Goal: Task Accomplishment & Management: Manage account settings

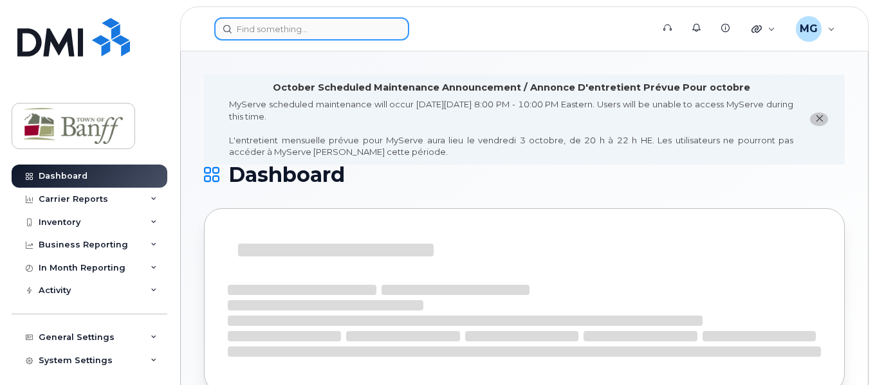
click at [251, 26] on input at bounding box center [311, 28] width 195 height 23
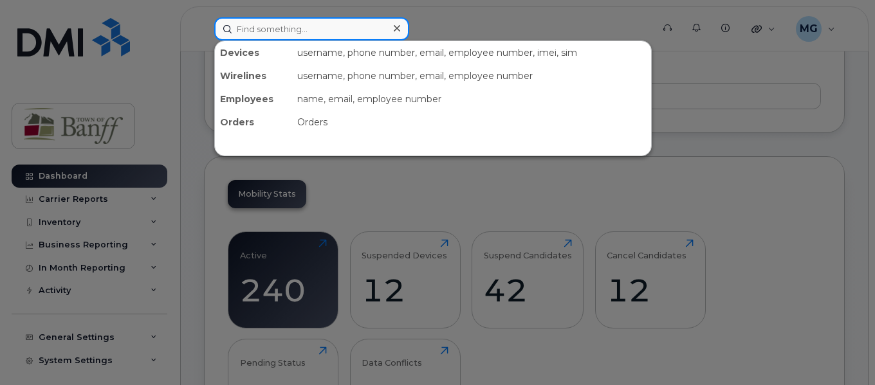
scroll to position [674, 0]
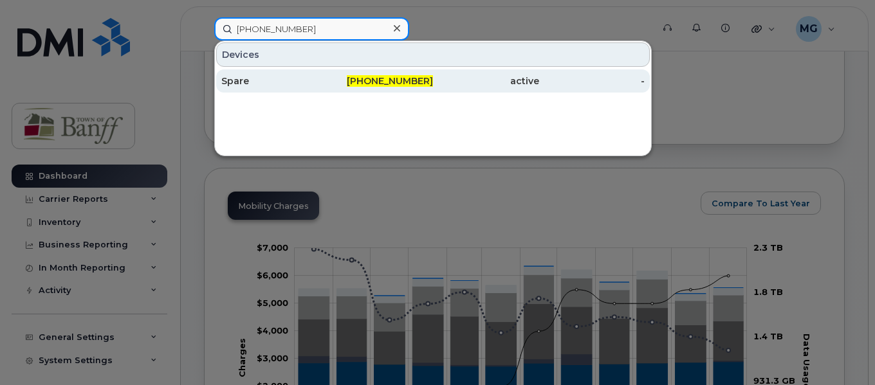
type input "403-763-9906"
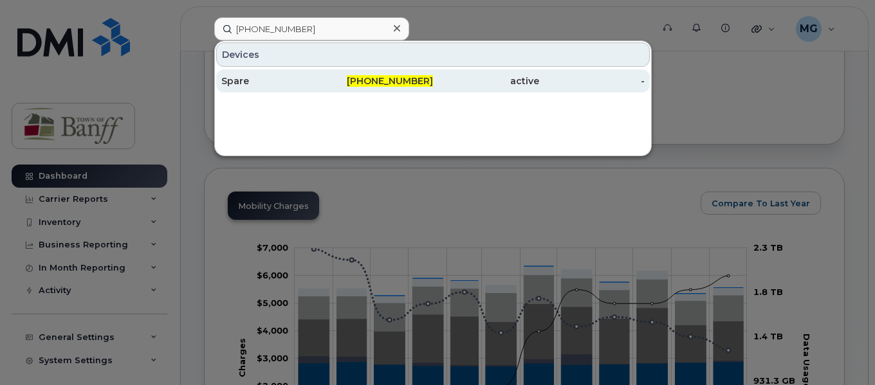
click at [404, 80] on span "403-763-9906" at bounding box center [390, 81] width 86 height 12
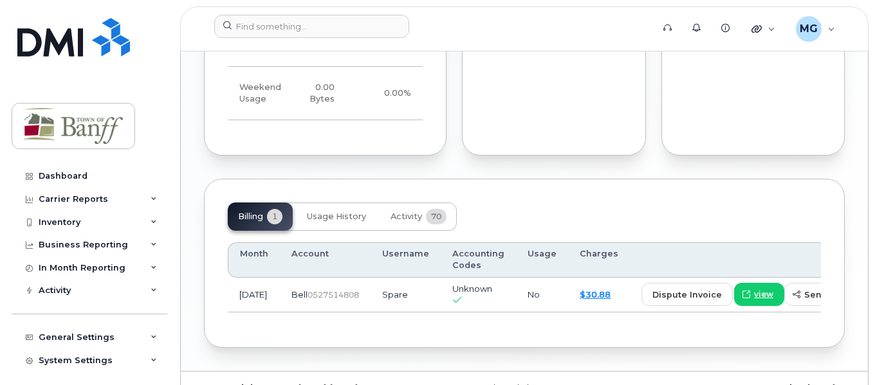
scroll to position [1085, 0]
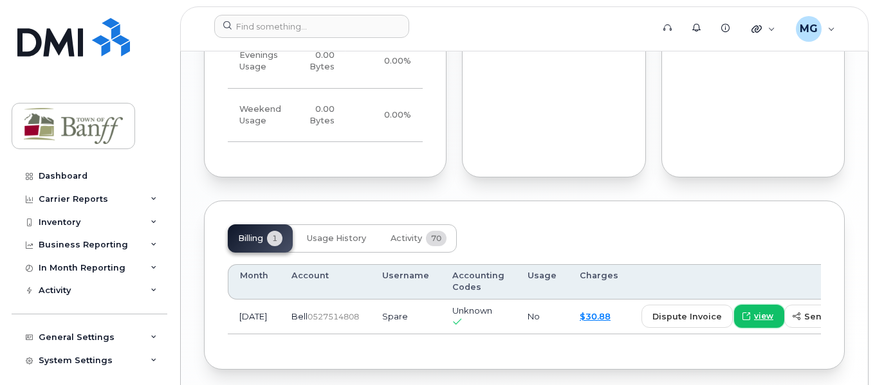
click at [747, 328] on link "view" at bounding box center [759, 316] width 50 height 23
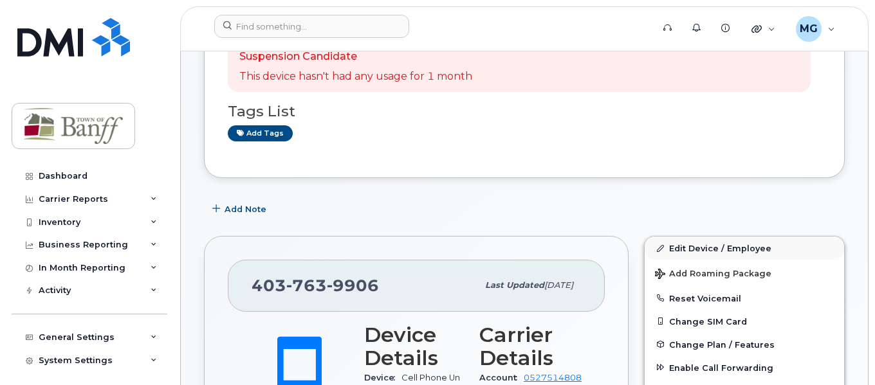
scroll to position [322, 0]
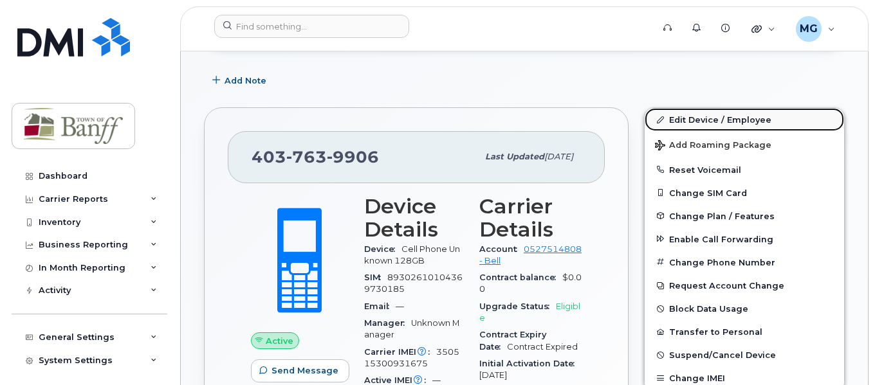
click at [704, 131] on link "Edit Device / Employee" at bounding box center [744, 119] width 199 height 23
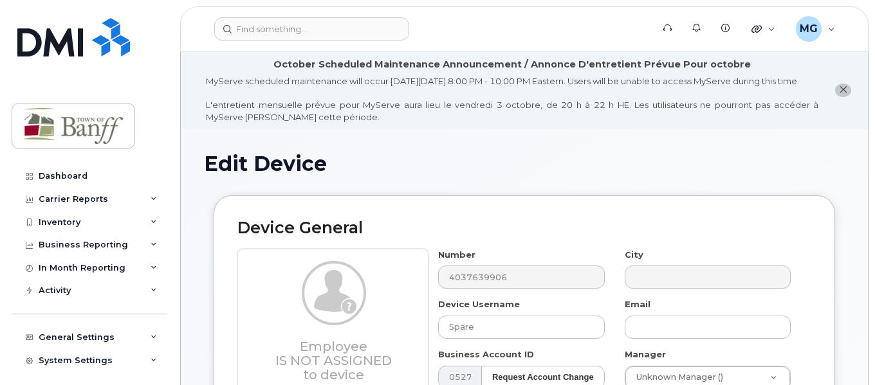
select select "7590667"
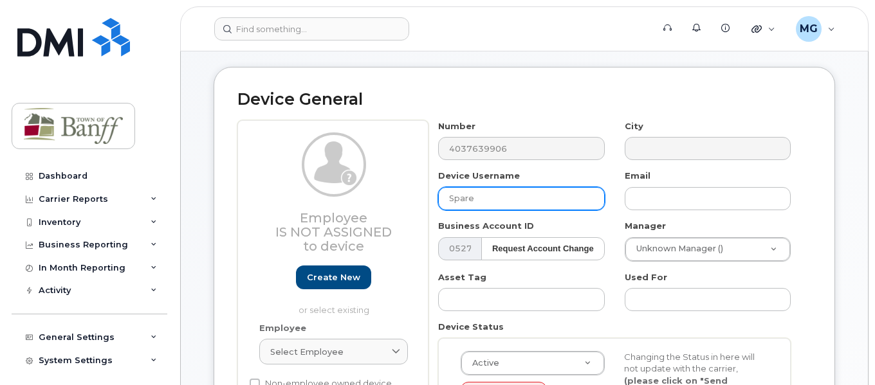
click at [497, 210] on input "Spare" at bounding box center [521, 198] width 166 height 23
type input "S"
click at [508, 210] on input "Settlement SErvices" at bounding box center [521, 198] width 166 height 23
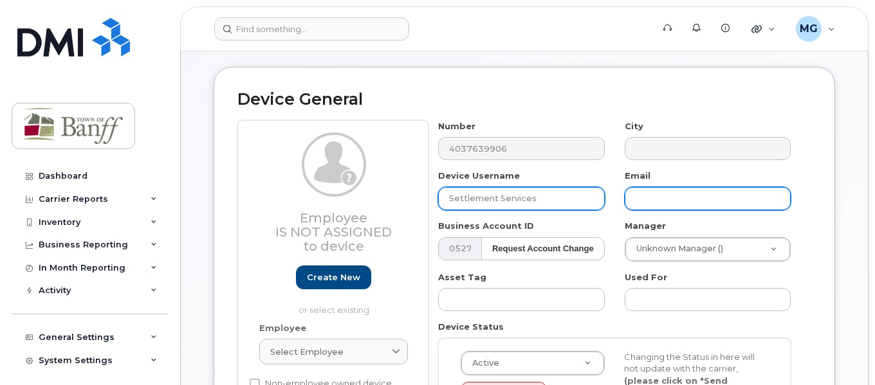
type input "Settlement Services"
click at [650, 209] on input "text" at bounding box center [708, 198] width 166 height 23
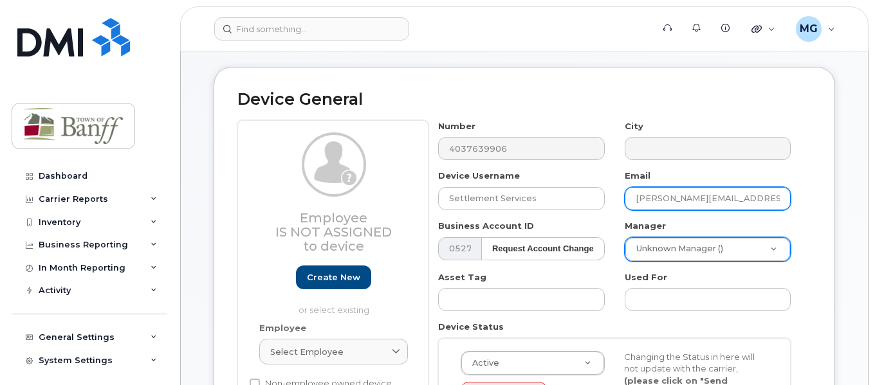
type input "camilla.cordovez@banff.ca"
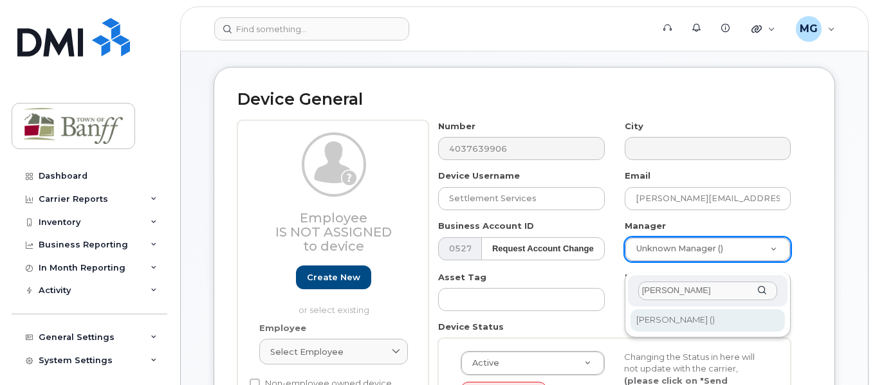
type input "jean"
type input "1864285"
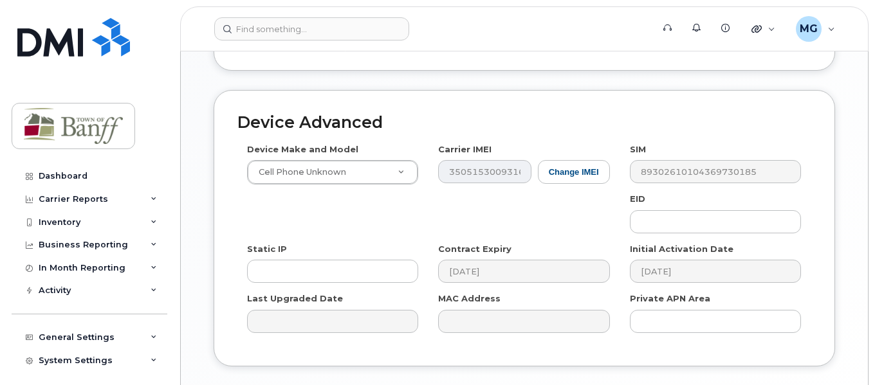
scroll to position [836, 0]
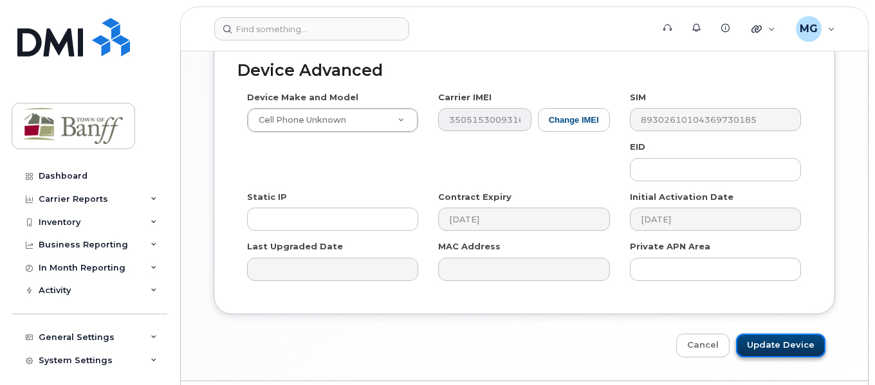
click at [783, 352] on input "Update Device" at bounding box center [780, 346] width 89 height 24
type input "Saving..."
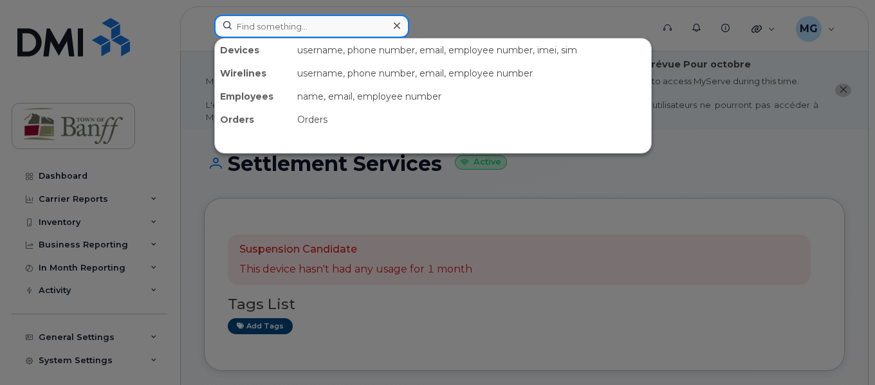
click at [318, 23] on input at bounding box center [311, 26] width 195 height 23
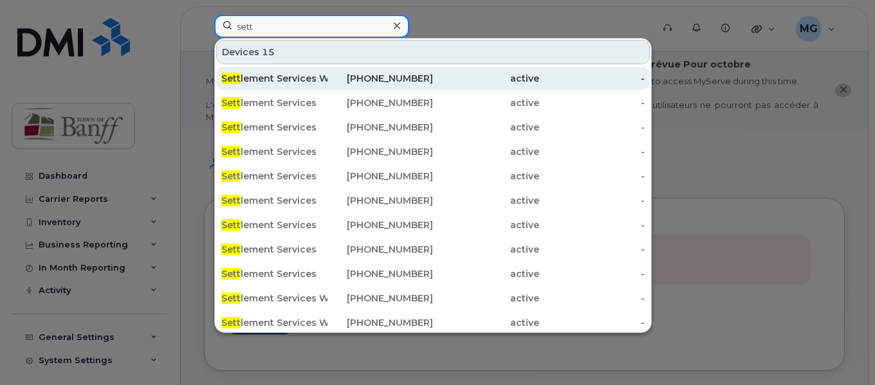
type input "sett"
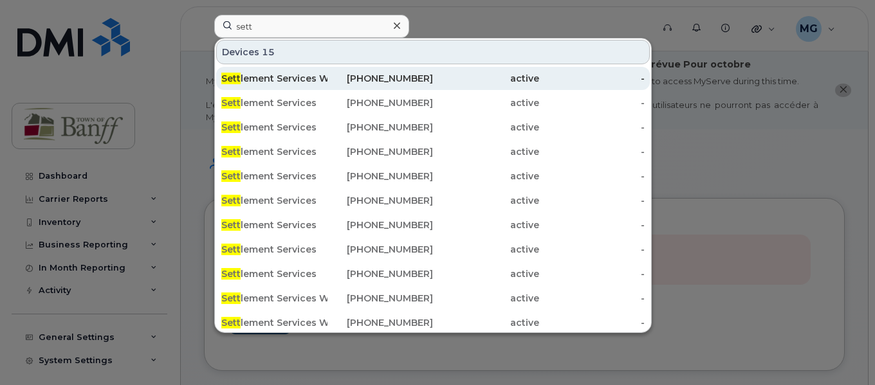
click at [315, 79] on div "Sett lement Services Wifi Hotspot 2" at bounding box center [274, 78] width 106 height 13
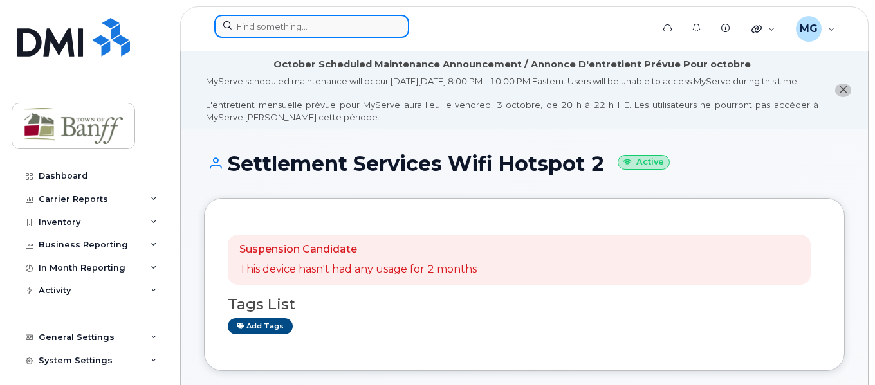
click at [305, 20] on input at bounding box center [311, 26] width 195 height 23
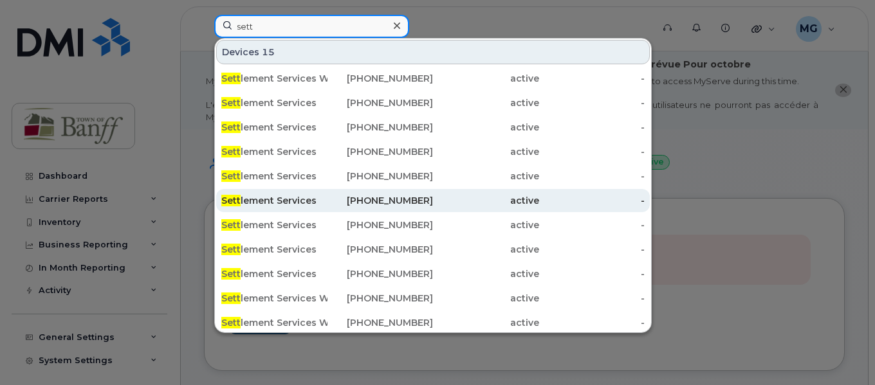
type input "sett"
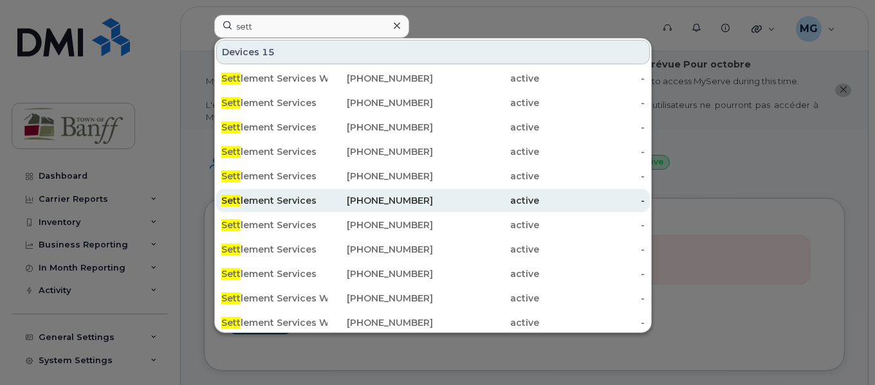
click at [425, 201] on div "403-497-5941" at bounding box center [380, 200] width 106 height 13
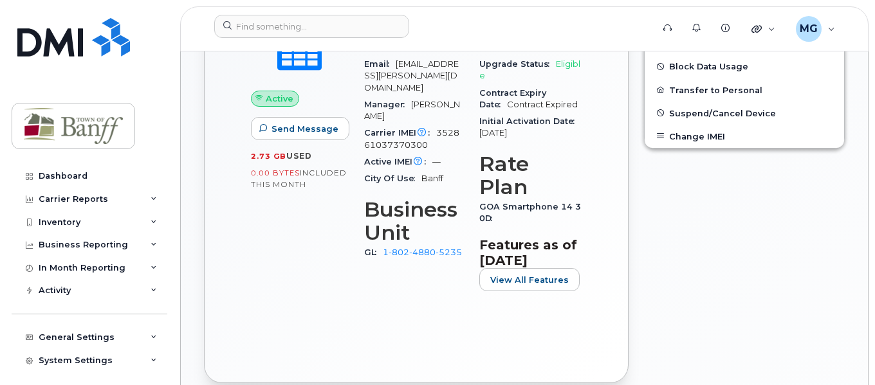
scroll to position [643, 0]
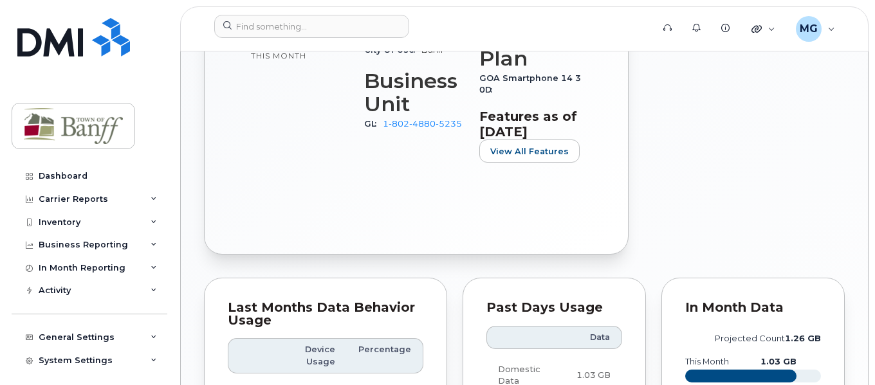
drag, startPoint x: 466, startPoint y: 127, endPoint x: 385, endPoint y: 125, distance: 80.4
copy link "1-802-4880-5235"
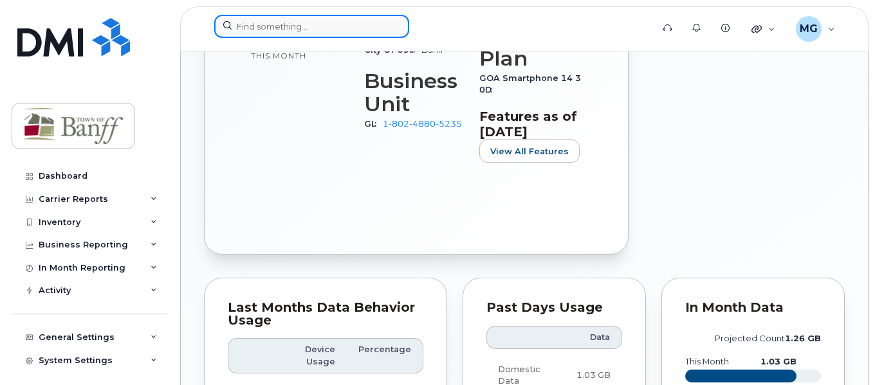
click at [370, 35] on input at bounding box center [311, 26] width 195 height 23
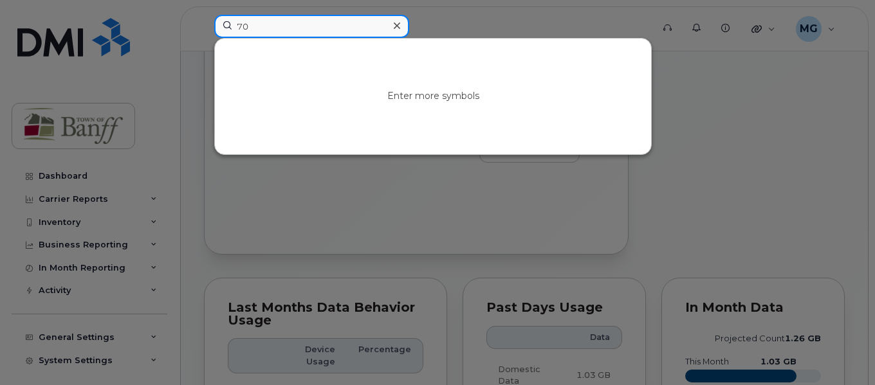
type input "7"
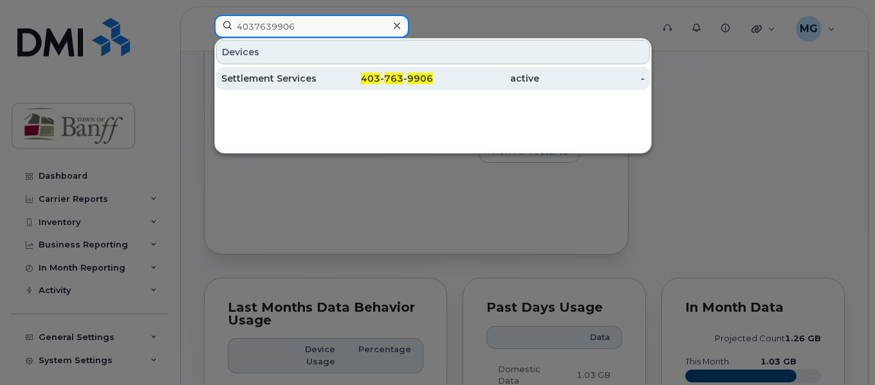
type input "4037639906"
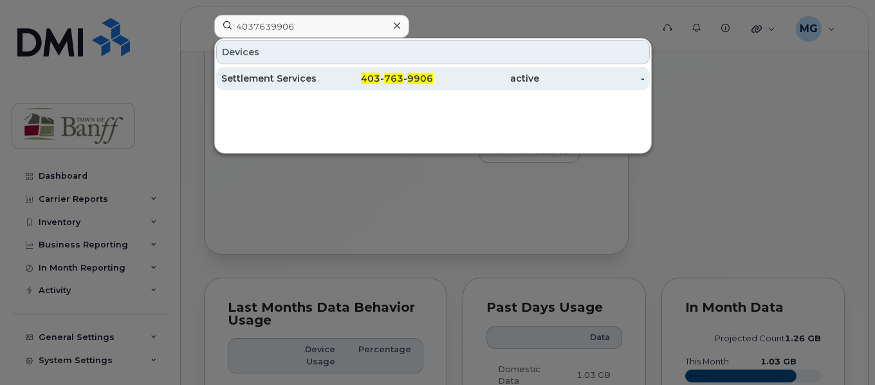
click at [309, 78] on div "Settlement Services" at bounding box center [274, 78] width 106 height 13
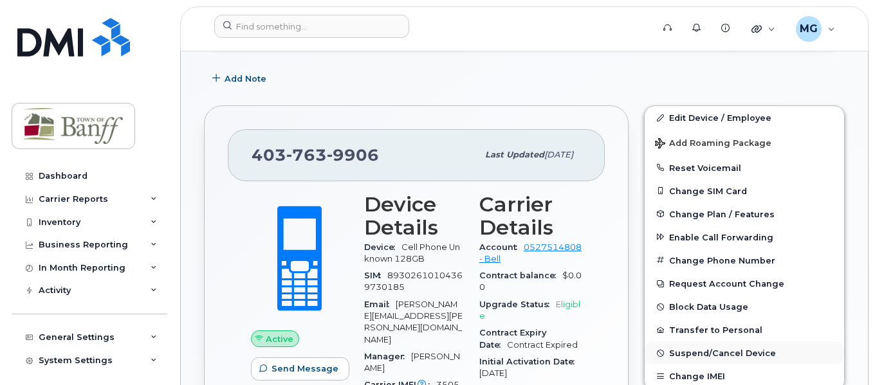
scroll to position [386, 0]
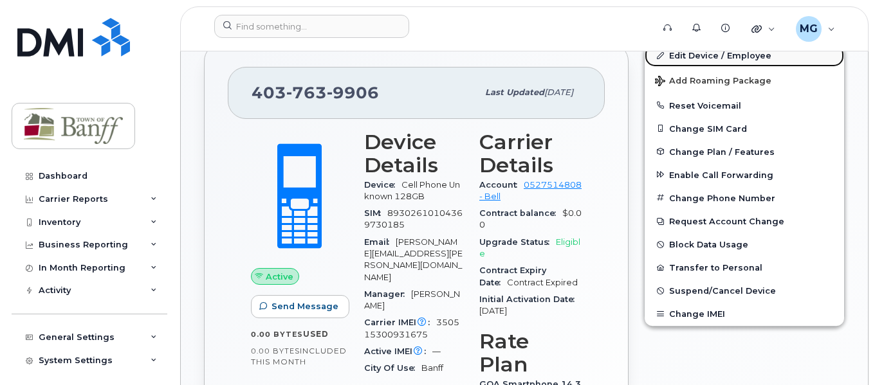
click at [710, 66] on link "Edit Device / Employee" at bounding box center [744, 55] width 199 height 23
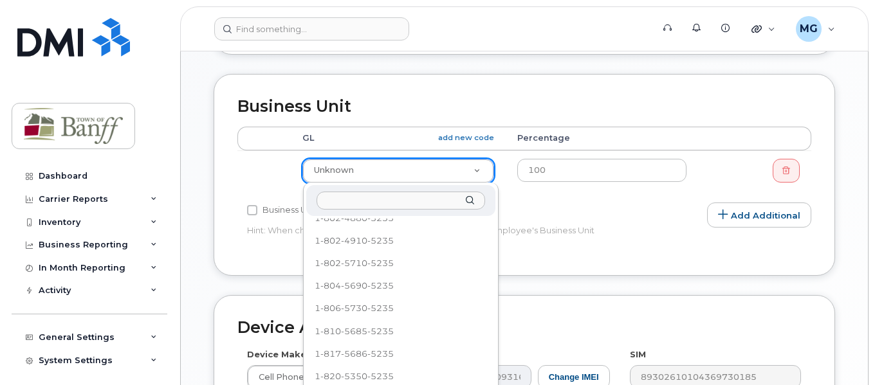
scroll to position [1179, 0]
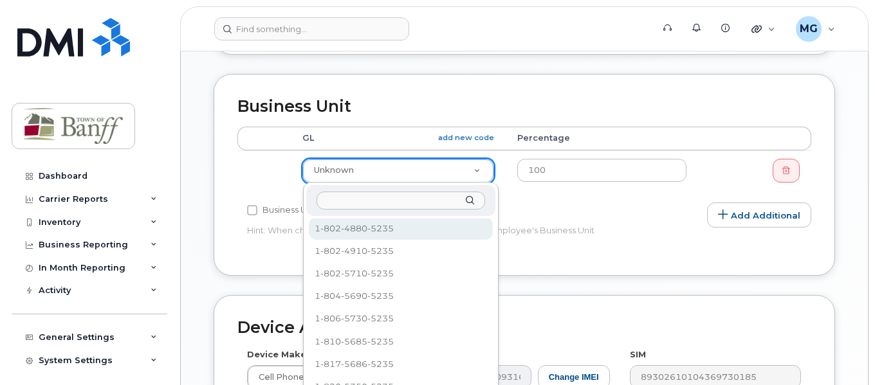
select select "7590696"
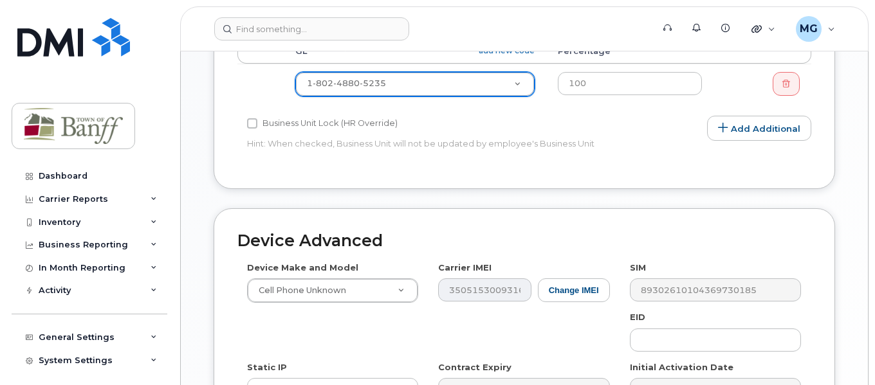
scroll to position [873, 0]
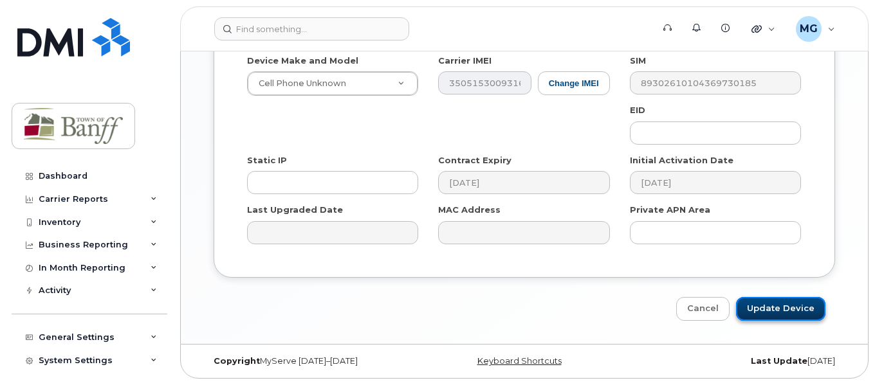
click at [772, 315] on input "Update Device" at bounding box center [780, 309] width 89 height 24
type input "Saving..."
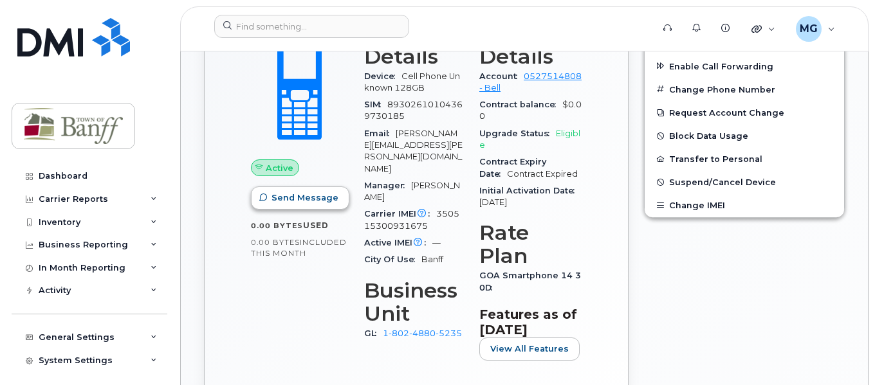
scroll to position [515, 0]
